Goal: Task Accomplishment & Management: Manage account settings

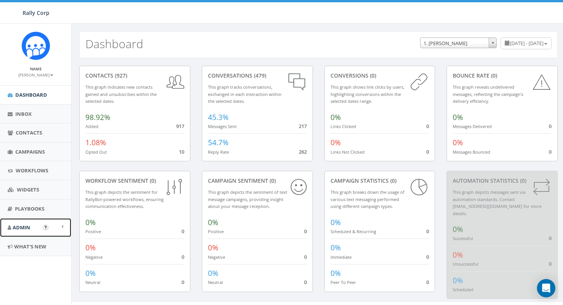
click at [25, 228] on span "Admin" at bounding box center [22, 227] width 18 height 7
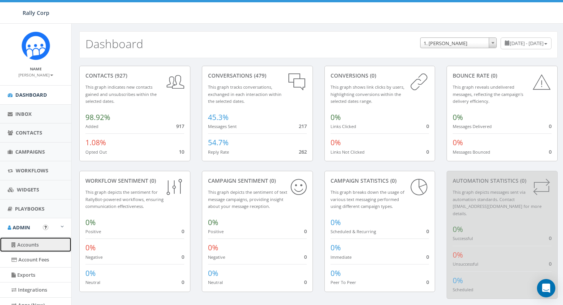
click at [27, 248] on link "Accounts" at bounding box center [35, 245] width 71 height 15
